Goal: Task Accomplishment & Management: Use online tool/utility

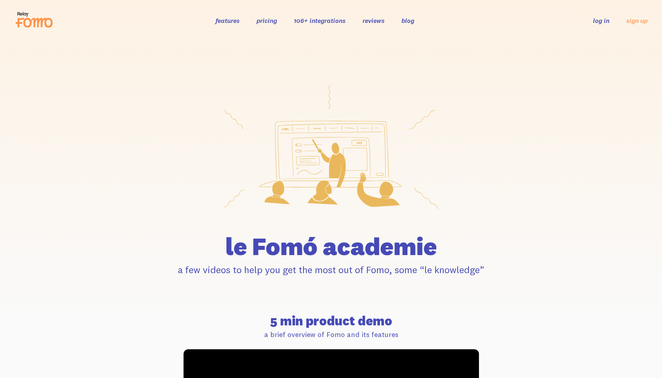
scroll to position [1, 0]
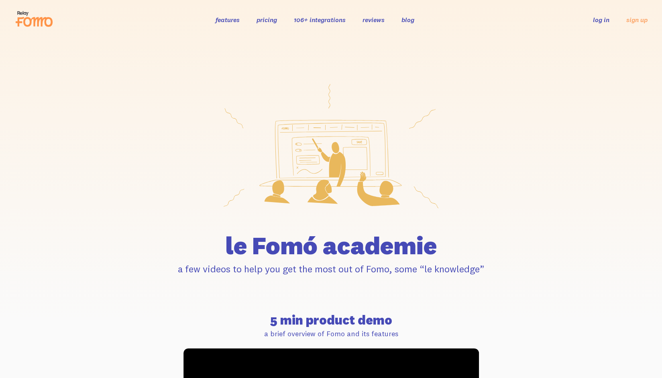
click at [602, 20] on link "log in" at bounding box center [601, 20] width 16 height 8
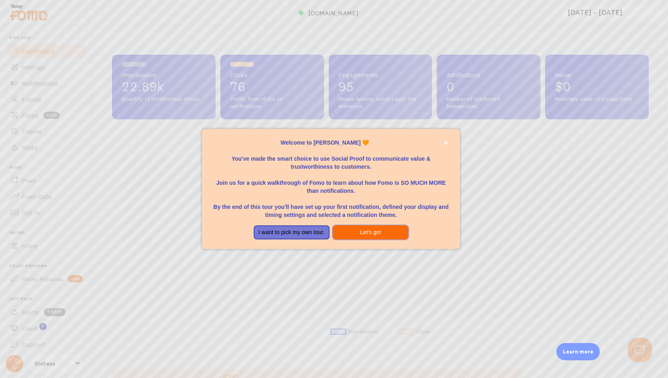
click at [368, 229] on button "Let's go!" at bounding box center [371, 232] width 76 height 14
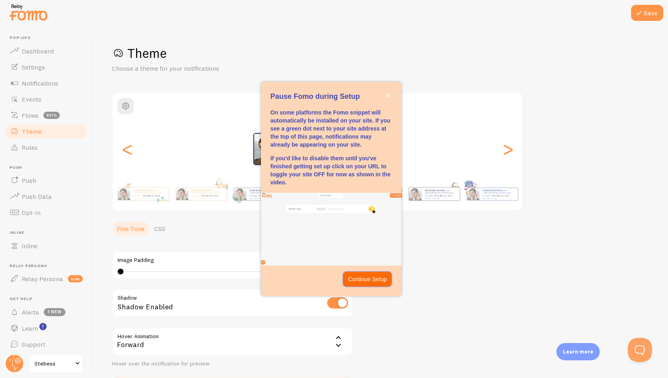
click at [360, 279] on p "Continue Setup" at bounding box center [367, 279] width 39 height 8
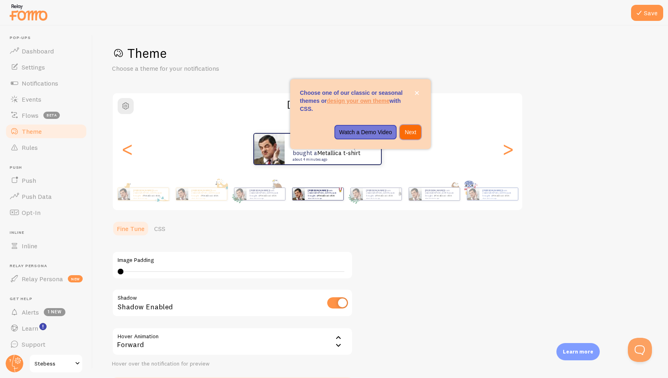
click at [413, 133] on p "Next" at bounding box center [411, 132] width 12 height 8
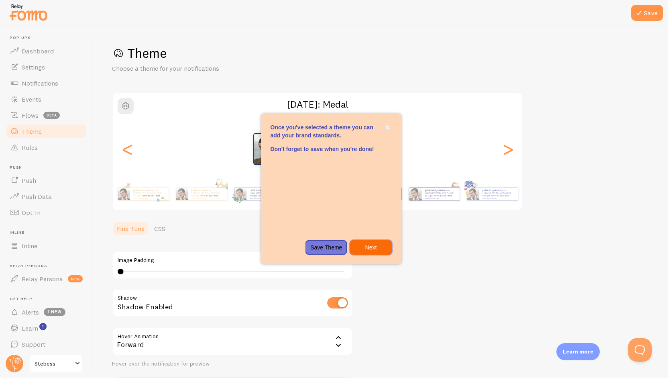
click at [373, 249] on p "Next" at bounding box center [371, 247] width 32 height 8
